Goal: Transaction & Acquisition: Purchase product/service

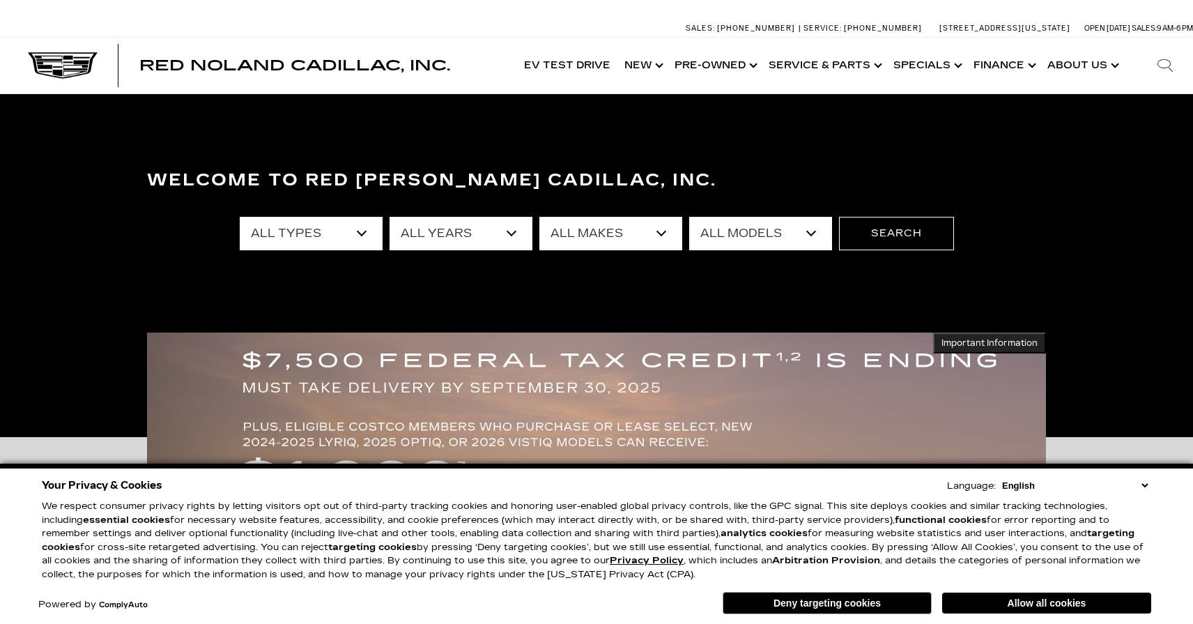
click at [564, 222] on select "All Makes Audi BMW Buick Cadillac Chevrolet Ford Honda Jeep Land Rover Lexus Me…" at bounding box center [610, 233] width 143 height 33
select select "Cadillac"
click at [539, 217] on select "All Makes Audi BMW Buick Cadillac Chevrolet Ford Honda Jeep Land Rover Lexus Me…" at bounding box center [610, 233] width 143 height 33
click at [720, 239] on select "All Models CT4 CT5 DTS Escalade Escalade ESV ESCALADE IQ ESCALADE IQL LYRIQ OPT…" at bounding box center [760, 233] width 143 height 33
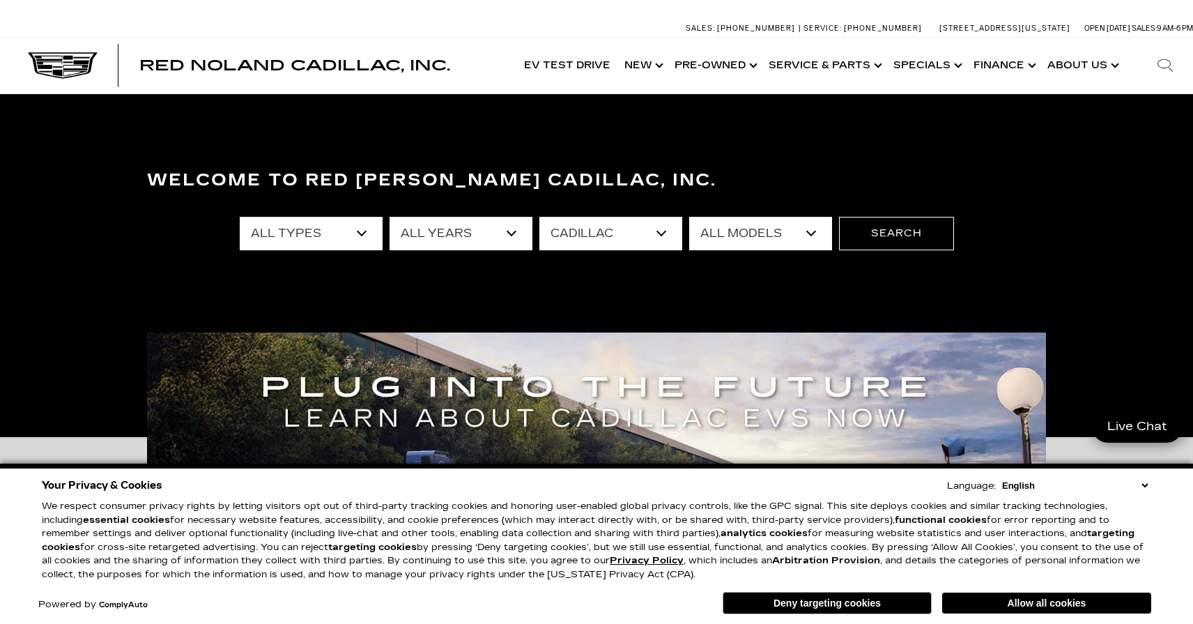
click at [725, 228] on select "All Models CT4 CT5 DTS Escalade Escalade ESV ESCALADE IQ ESCALADE IQL LYRIQ OPT…" at bounding box center [760, 233] width 143 height 33
select select "Escalade"
click at [689, 217] on select "All Models CT4 CT5 DTS Escalade Escalade ESV ESCALADE IQ ESCALADE IQL LYRIQ OPT…" at bounding box center [760, 233] width 143 height 33
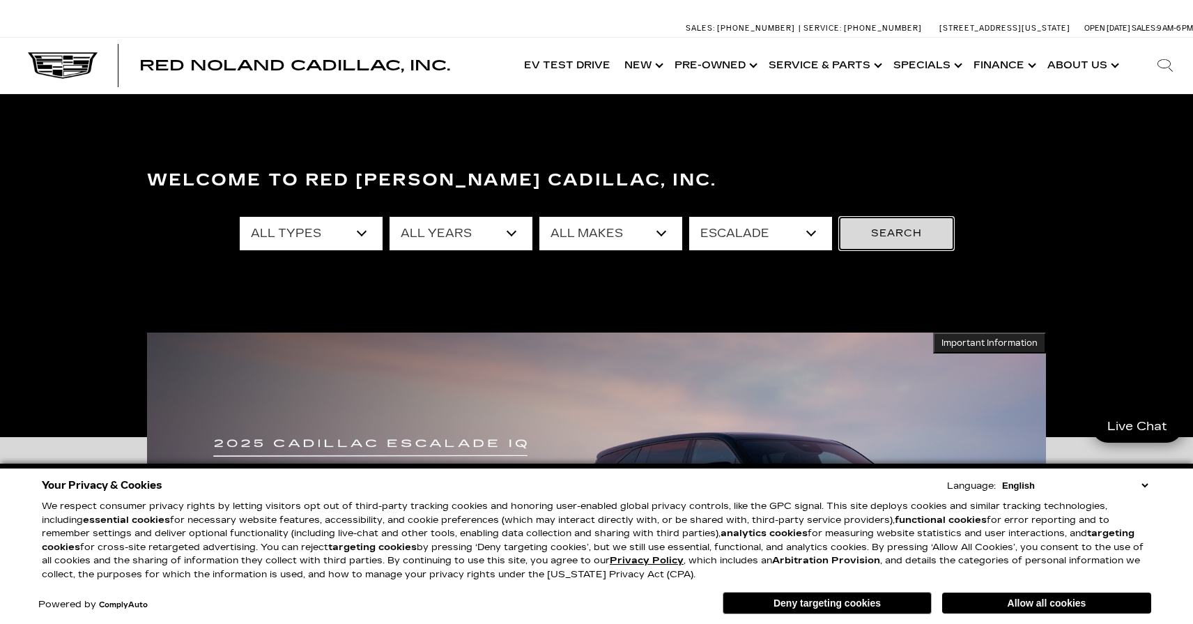
click at [913, 236] on button "Search" at bounding box center [896, 233] width 115 height 33
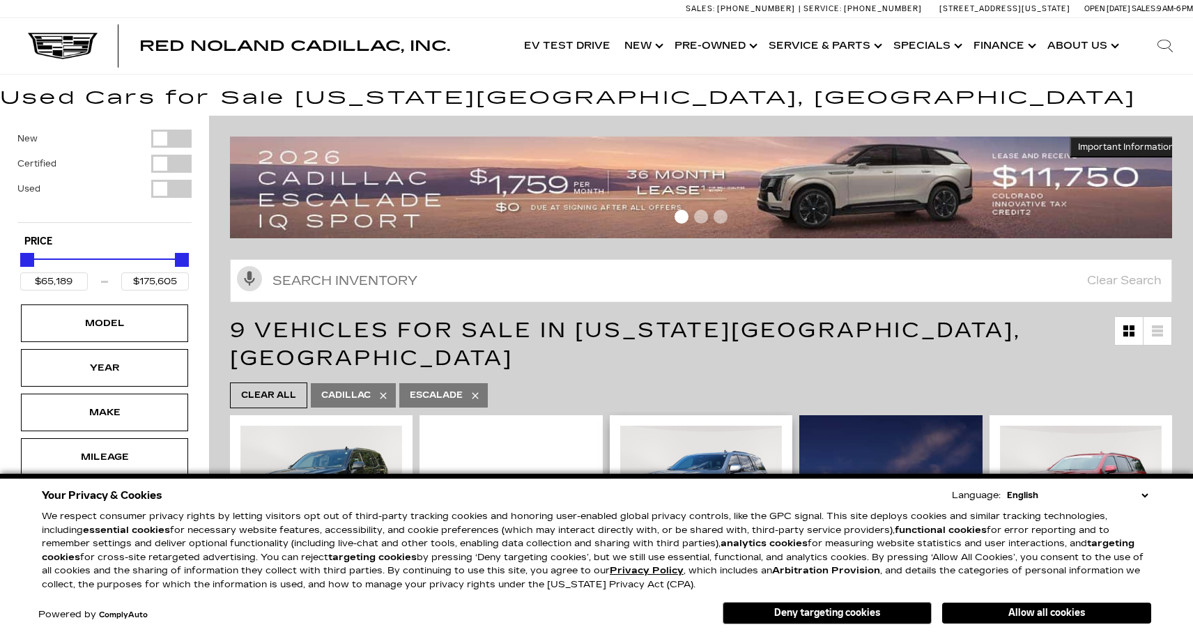
click at [872, 608] on button "Deny targeting cookies" at bounding box center [827, 613] width 209 height 22
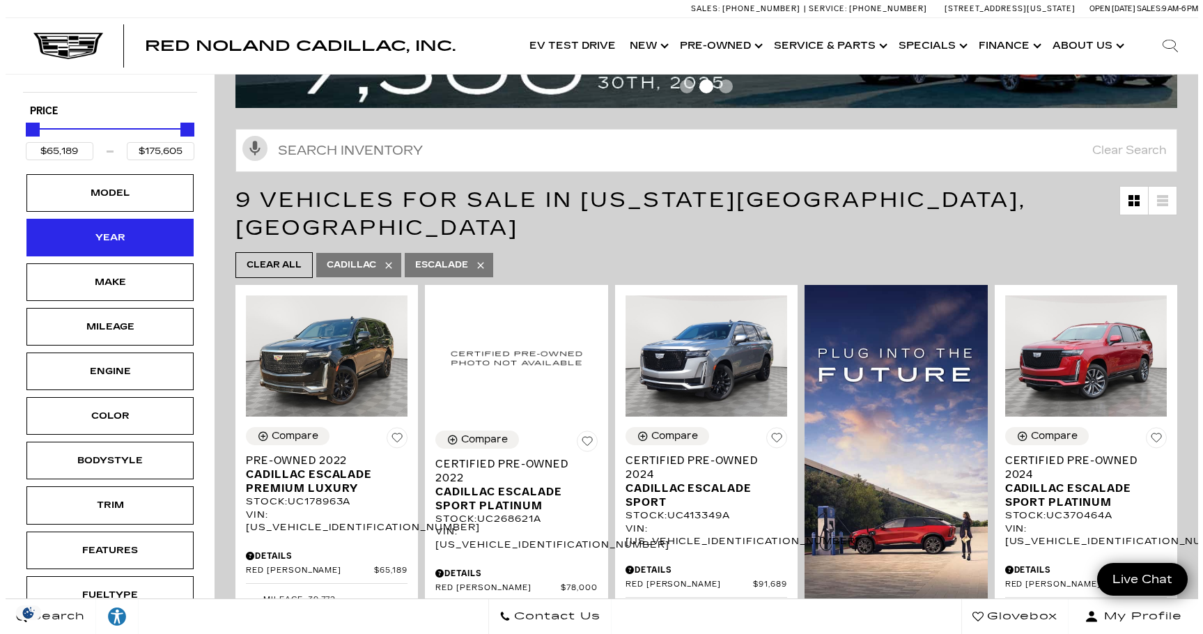
scroll to position [139, 0]
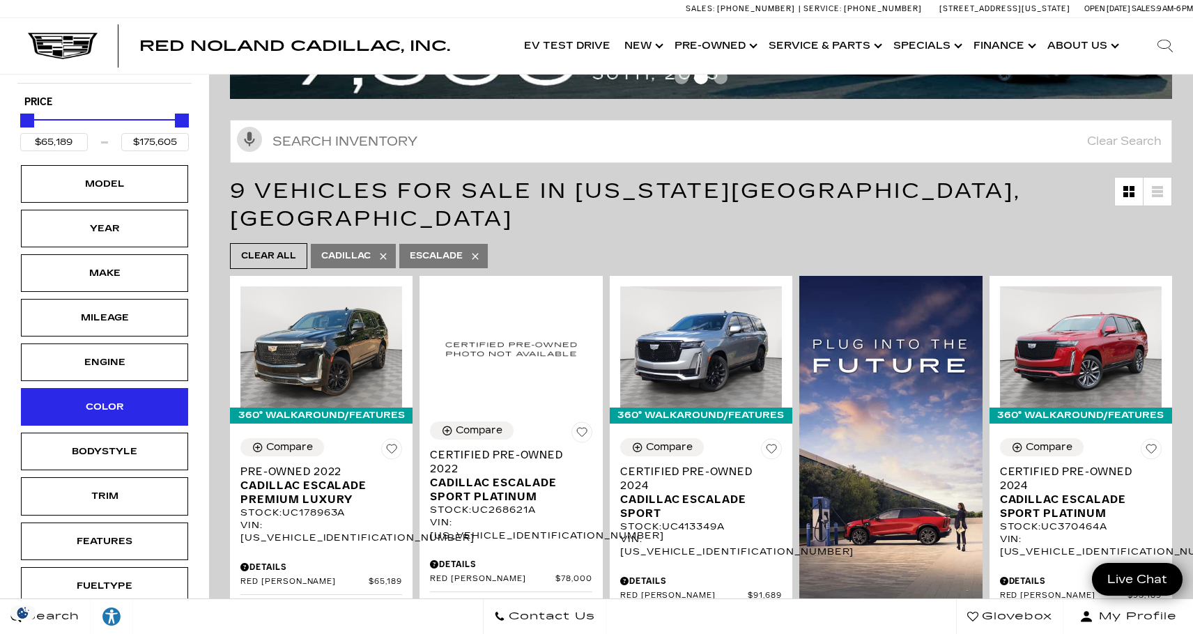
click at [97, 408] on div "Color" at bounding box center [105, 406] width 70 height 15
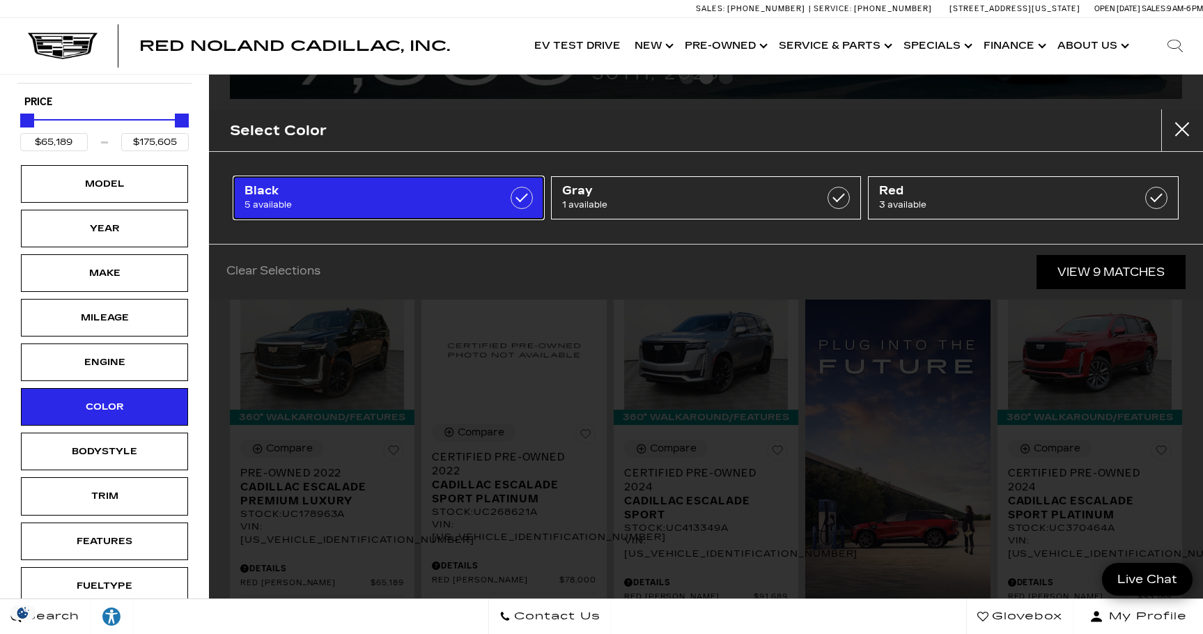
click at [451, 202] on span "5 available" at bounding box center [367, 205] width 245 height 14
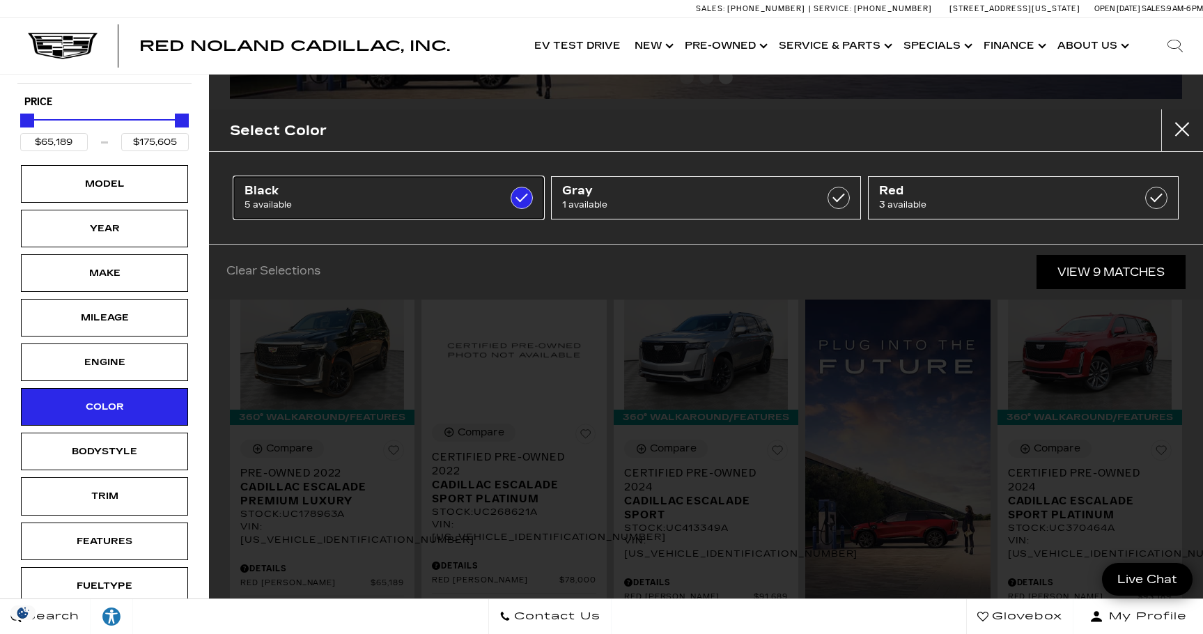
checkbox input "true"
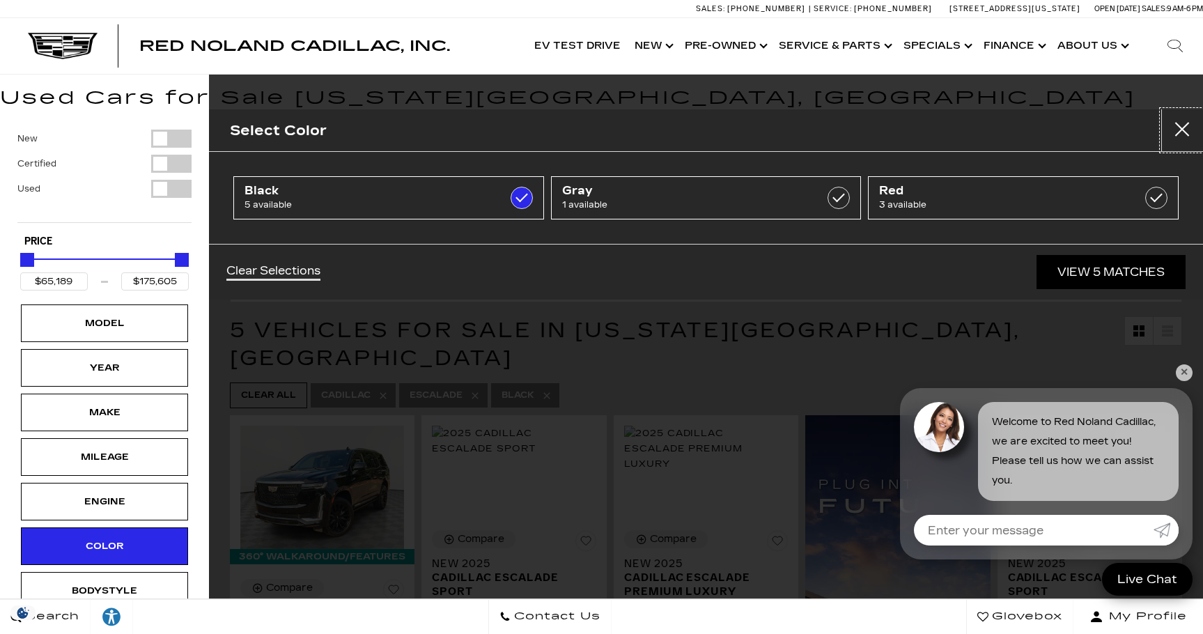
click at [1180, 127] on button "close" at bounding box center [1183, 130] width 42 height 42
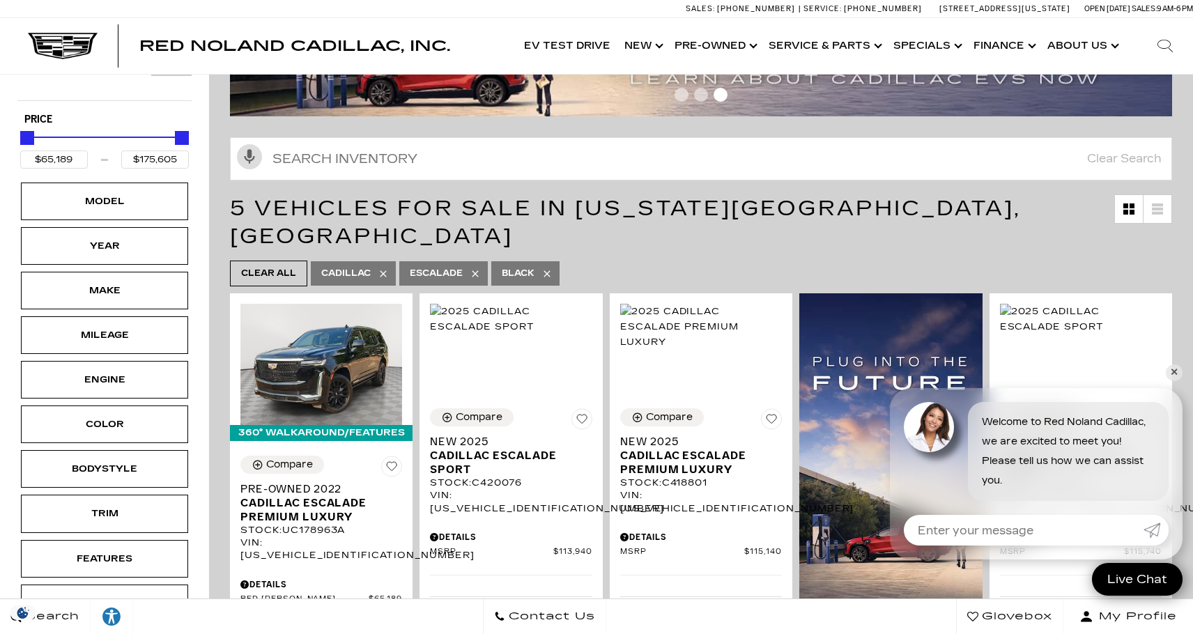
scroll to position [139, 0]
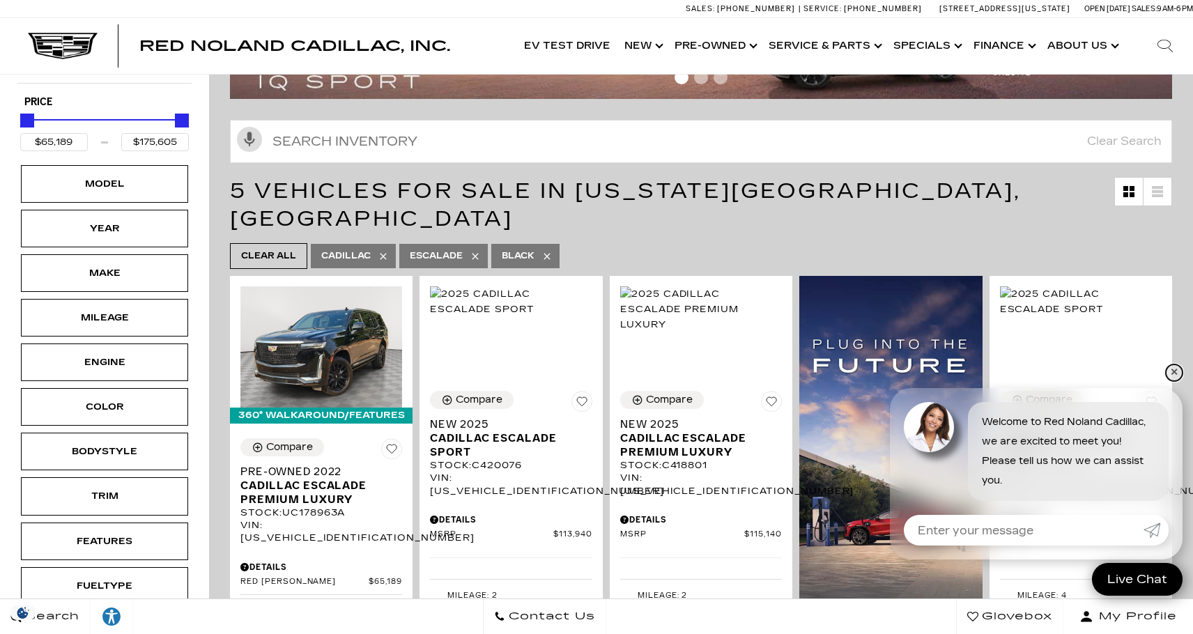
click at [1171, 369] on link "✕" at bounding box center [1174, 372] width 17 height 17
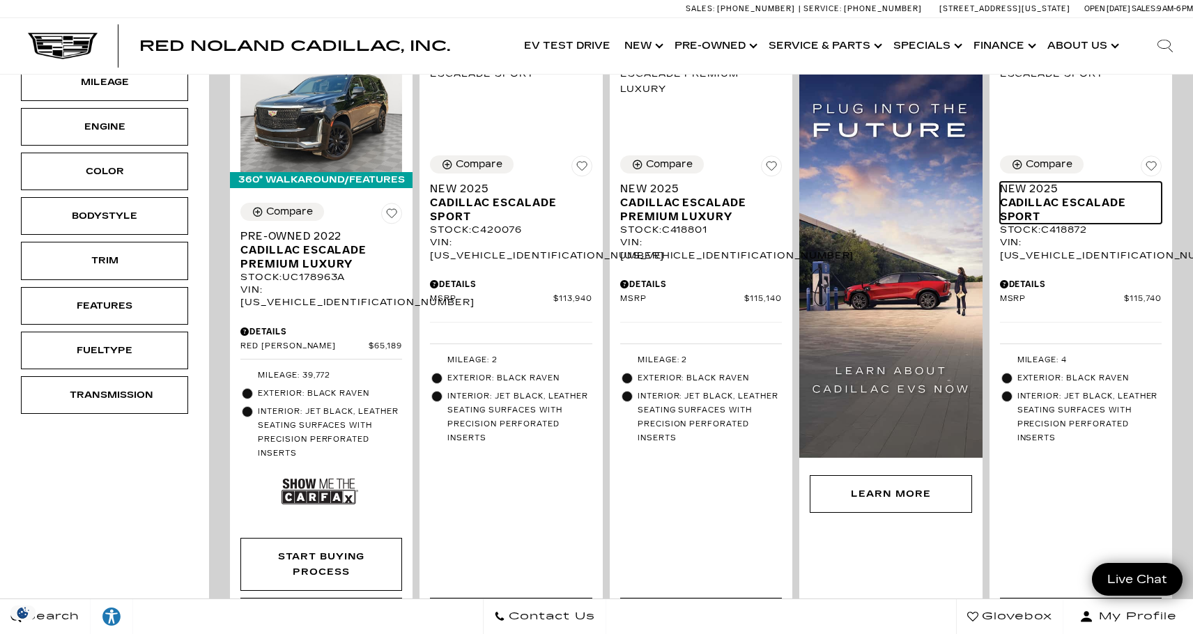
scroll to position [0, 0]
